Goal: Information Seeking & Learning: Understand process/instructions

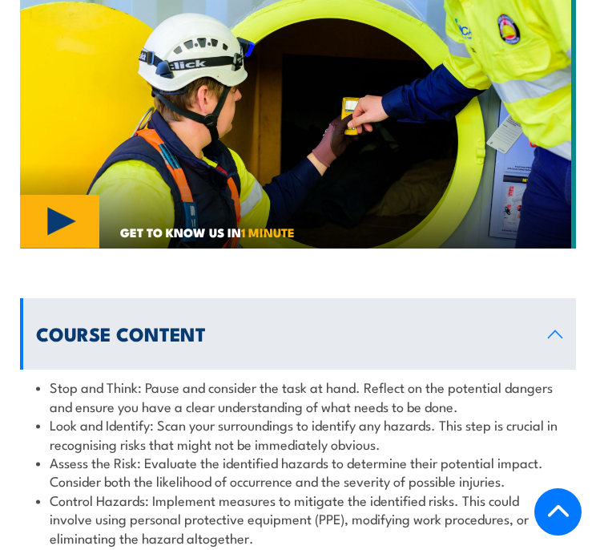
scroll to position [1263, 0]
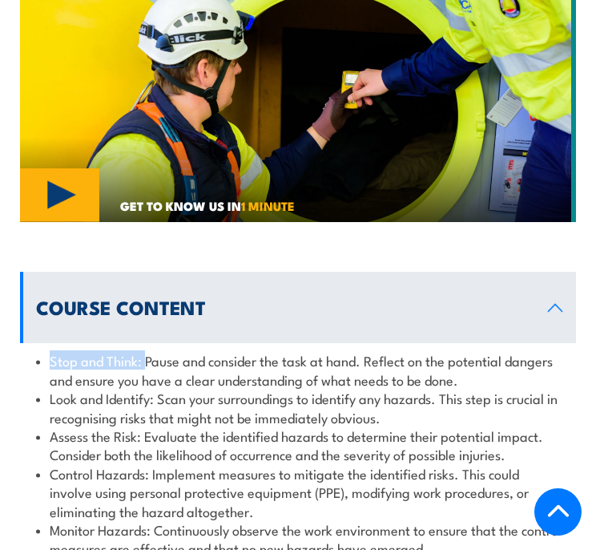
drag, startPoint x: 144, startPoint y: 315, endPoint x: 51, endPoint y: 314, distance: 93.0
click at [51, 351] on li "Stop and Think: Pause and consider the task at hand. Reflect on the potential d…" at bounding box center [299, 370] width 527 height 38
copy li "Stop and Think:"
drag, startPoint x: 471, startPoint y: 332, endPoint x: 446, endPoint y: 332, distance: 24.8
click at [446, 351] on li "Stop and Think: Pause and consider the task at hand. Reflect on the potential d…" at bounding box center [299, 370] width 527 height 38
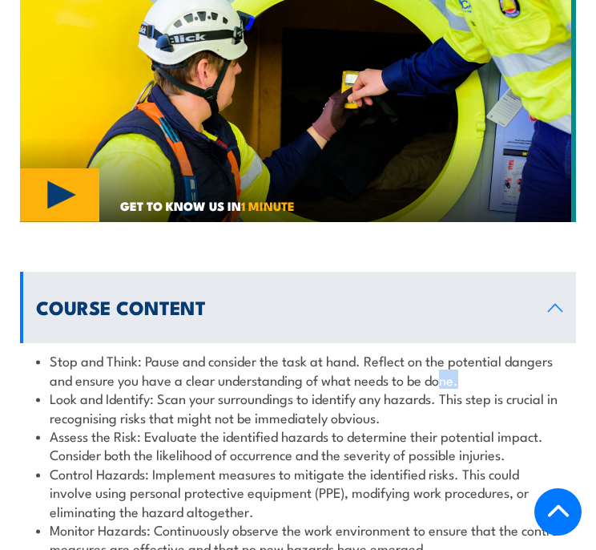
drag, startPoint x: 446, startPoint y: 332, endPoint x: 466, endPoint y: 337, distance: 20.0
click at [466, 351] on li "Stop and Think: Pause and consider the task at hand. Reflect on the potential d…" at bounding box center [299, 370] width 527 height 38
click at [461, 351] on li "Stop and Think: Pause and consider the task at hand. Reflect on the potential d…" at bounding box center [299, 370] width 527 height 38
click at [478, 351] on li "Stop and Think: Pause and consider the task at hand. Reflect on the potential d…" at bounding box center [299, 370] width 527 height 38
click at [430, 351] on li "Stop and Think: Pause and consider the task at hand. Reflect on the potential d…" at bounding box center [299, 370] width 527 height 38
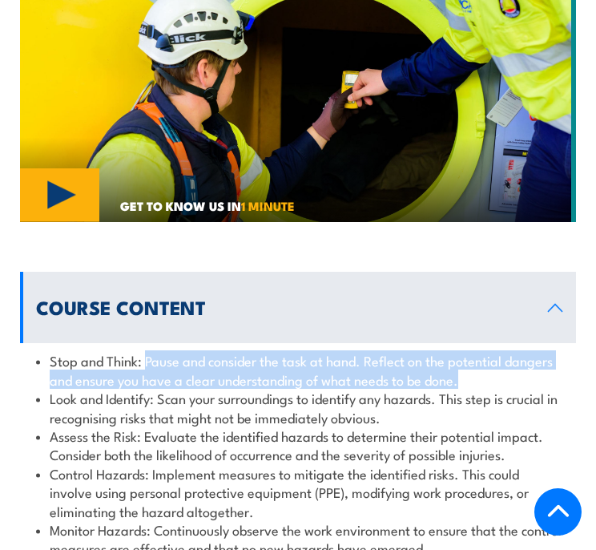
drag, startPoint x: 144, startPoint y: 310, endPoint x: 470, endPoint y: 326, distance: 325.8
click at [470, 351] on li "Stop and Think: Pause and consider the task at hand. Reflect on the potential d…" at bounding box center [299, 370] width 527 height 38
copy li "Pause and consider the task at hand. Reflect on the potential dangers and ensur…"
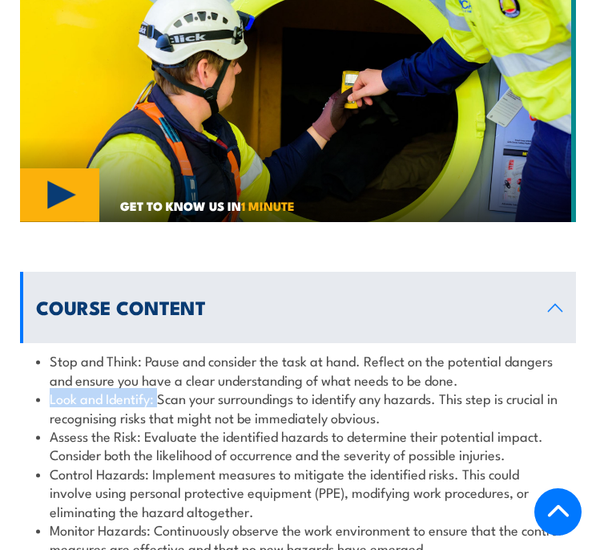
drag, startPoint x: 157, startPoint y: 354, endPoint x: 48, endPoint y: 353, distance: 109.0
click at [48, 389] on li "Look and Identify: Scan your surroundings to identify any hazards. This step is…" at bounding box center [299, 408] width 527 height 38
copy li "Look and Identify:"
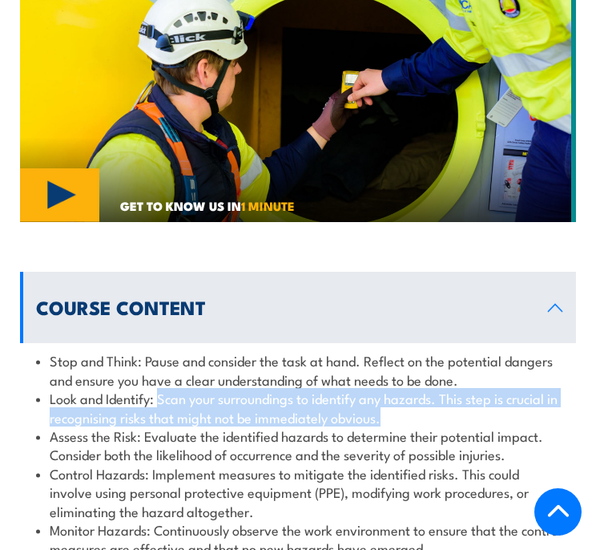
drag, startPoint x: 397, startPoint y: 373, endPoint x: 158, endPoint y: 357, distance: 239.4
click at [158, 389] on li "Look and Identify: Scan your surroundings to identify any hazards. This step is…" at bounding box center [299, 408] width 527 height 38
copy li "Scan your surroundings to identify any hazards. This step is crucial in recogni…"
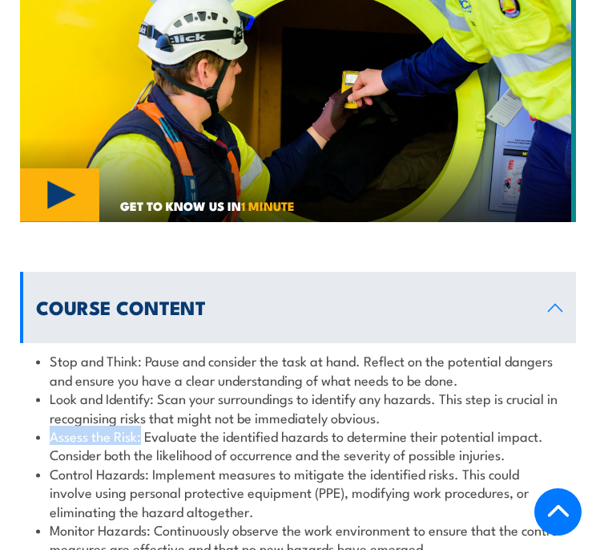
drag, startPoint x: 142, startPoint y: 386, endPoint x: 51, endPoint y: 390, distance: 90.7
click at [51, 426] on li "Assess the Risk: Evaluate the identified hazards to determine their potential i…" at bounding box center [299, 445] width 527 height 38
copy li "Assess the Risk:"
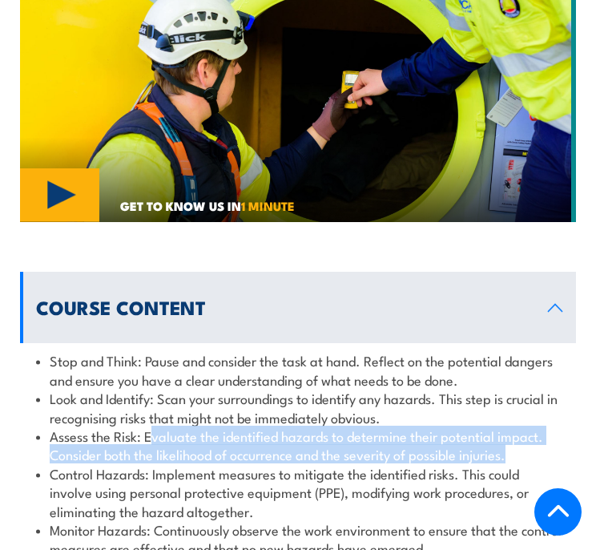
drag, startPoint x: 150, startPoint y: 389, endPoint x: 516, endPoint y: 405, distance: 366.7
click at [516, 426] on li "Assess the Risk: Evaluate the identified hazards to determine their potential i…" at bounding box center [299, 445] width 527 height 38
copy li "valuate the identified hazards to determine their potential impact. Consider bo…"
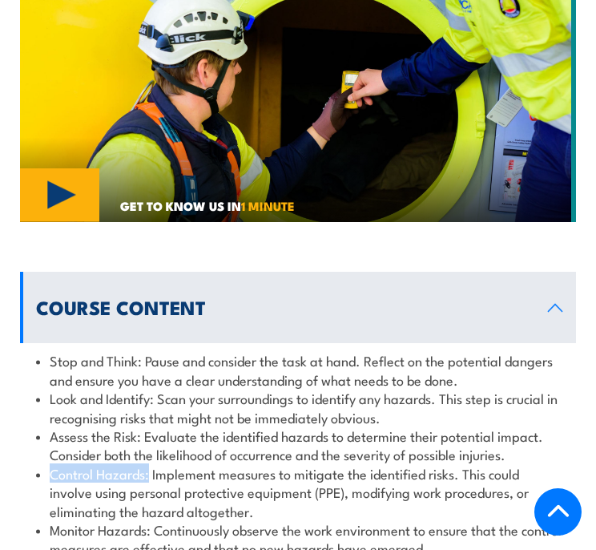
drag, startPoint x: 53, startPoint y: 426, endPoint x: 147, endPoint y: 428, distance: 94.6
click at [147, 464] on li "Control Hazards: Implement measures to mitigate the identified risks. This coul…" at bounding box center [299, 492] width 527 height 56
copy li "Control Hazards:"
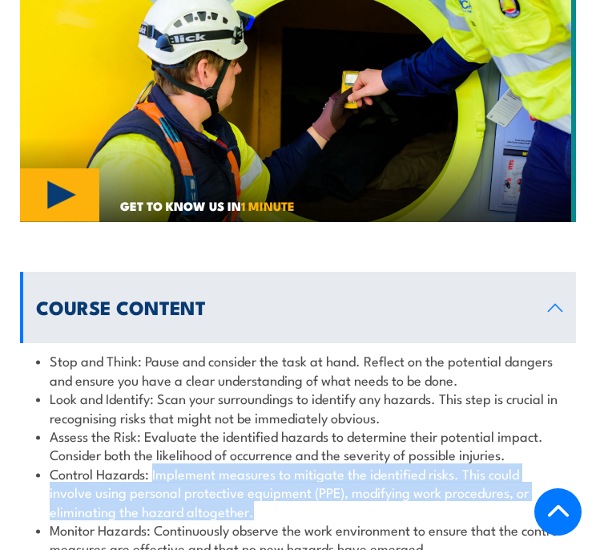
drag, startPoint x: 250, startPoint y: 462, endPoint x: 154, endPoint y: 423, distance: 103.9
click at [154, 464] on li "Control Hazards: Implement measures to mitigate the identified risks. This coul…" at bounding box center [299, 492] width 527 height 56
copy li "Implement measures to mitigate the identified risks. This could involve using p…"
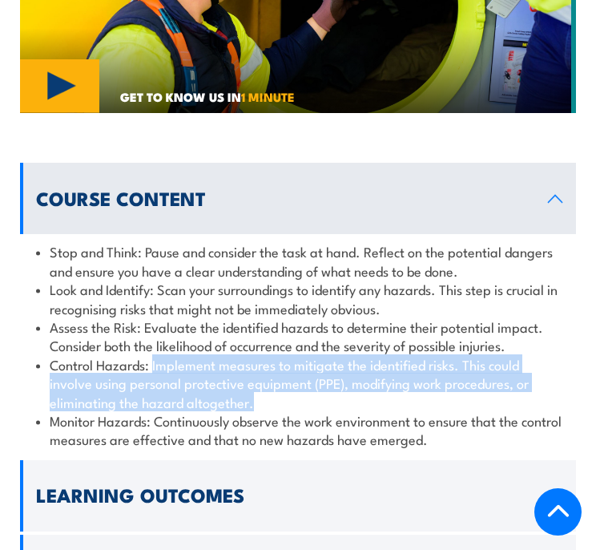
scroll to position [1424, 0]
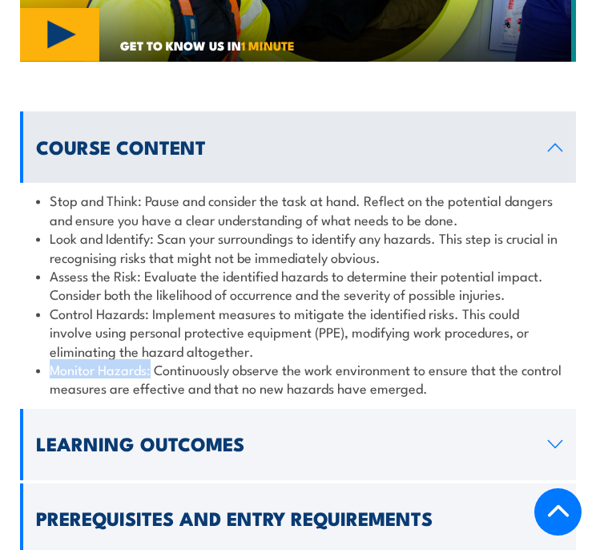
drag, startPoint x: 151, startPoint y: 322, endPoint x: 52, endPoint y: 324, distance: 98.6
click at [52, 360] on li "Monitor Hazards: Continuously observe the work environment to ensure that the c…" at bounding box center [299, 379] width 527 height 38
